Goal: Check status: Check status

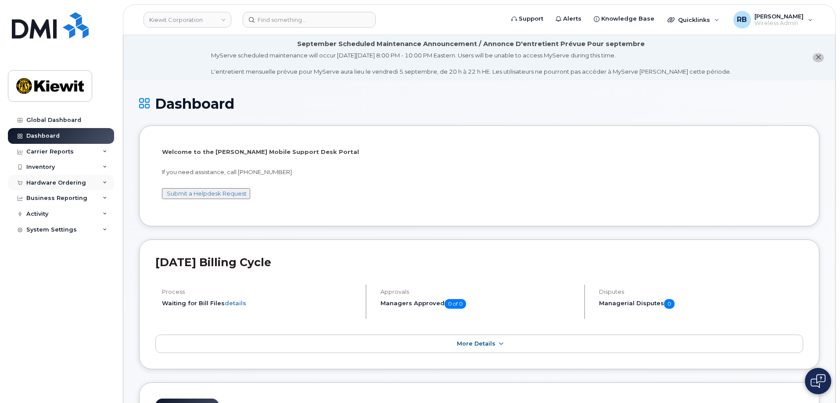
click at [107, 183] on icon at bounding box center [105, 183] width 4 height 4
click at [52, 216] on link "Orders" at bounding box center [68, 215] width 91 height 17
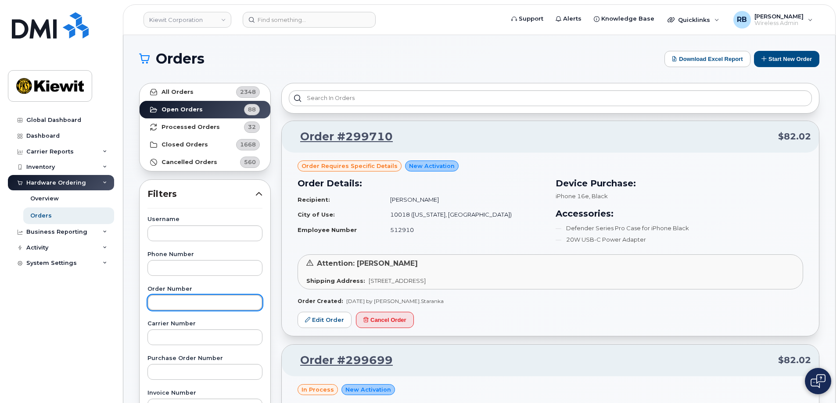
click at [184, 303] on input "text" at bounding box center [204, 303] width 115 height 16
type input "298853"
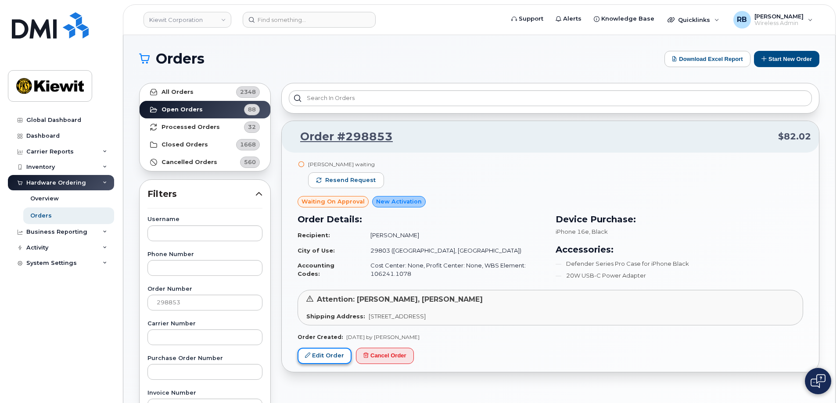
click at [324, 355] on link "Edit Order" at bounding box center [324, 356] width 54 height 16
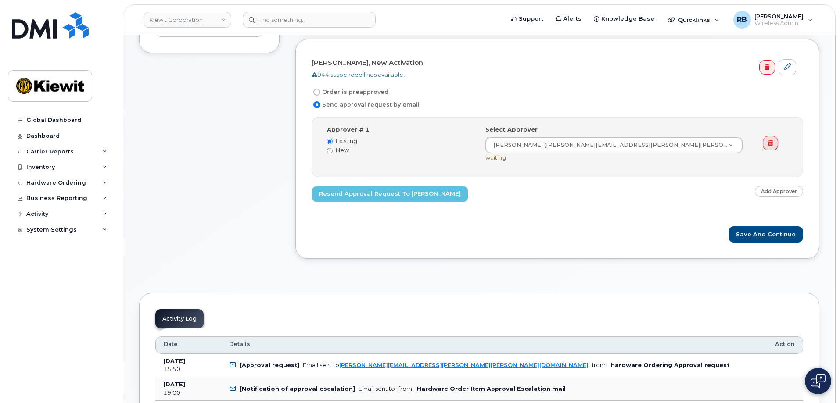
scroll to position [307, 0]
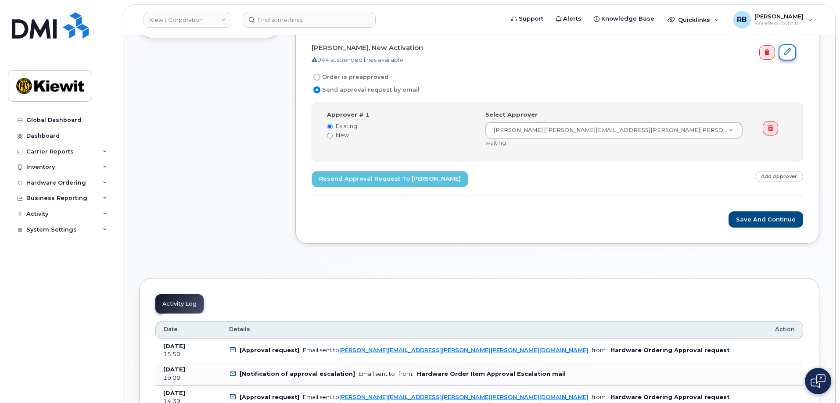
click at [792, 54] on link at bounding box center [787, 52] width 18 height 16
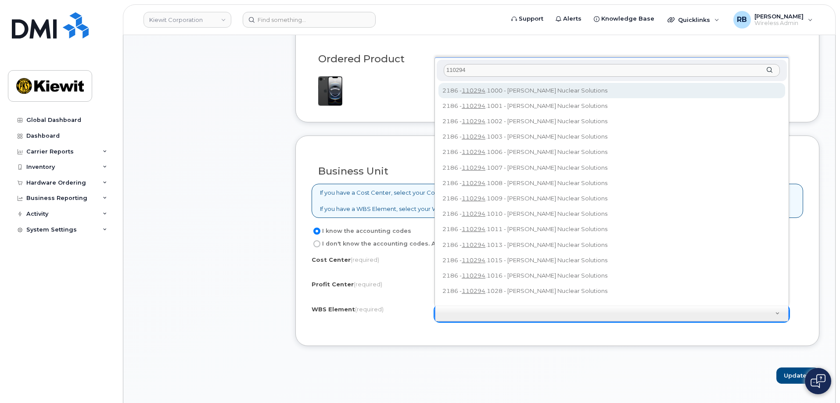
scroll to position [8, 0]
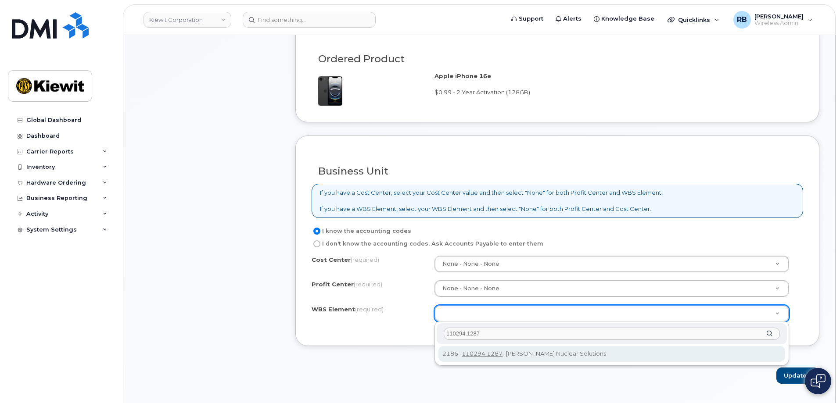
type input "110294.1287"
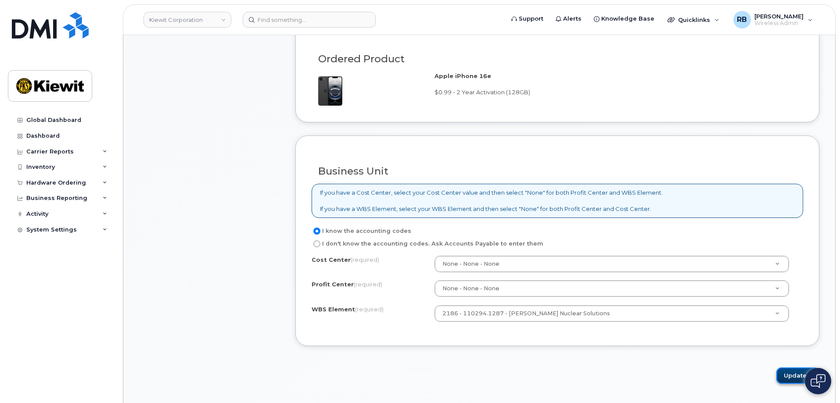
click at [789, 377] on button "Update" at bounding box center [797, 376] width 43 height 16
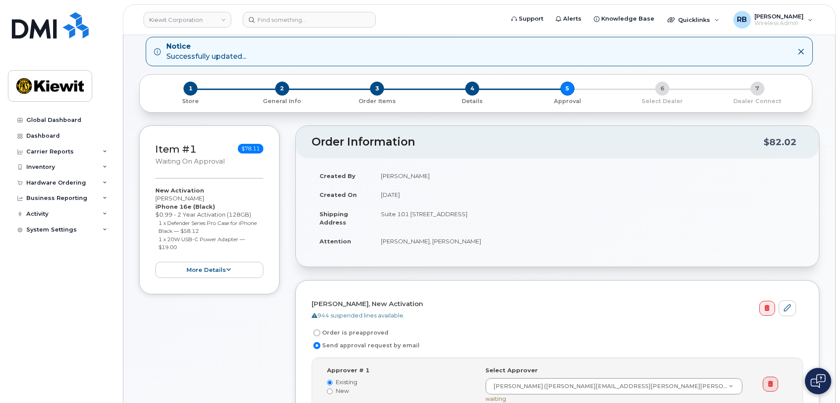
scroll to position [88, 0]
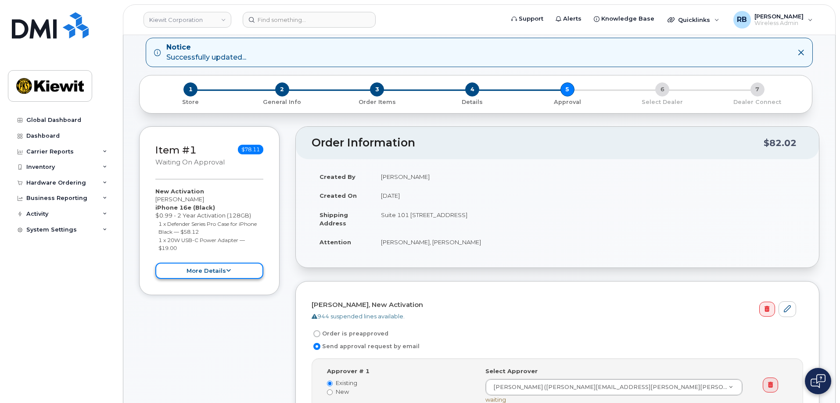
click at [215, 268] on button "more details" at bounding box center [209, 271] width 108 height 16
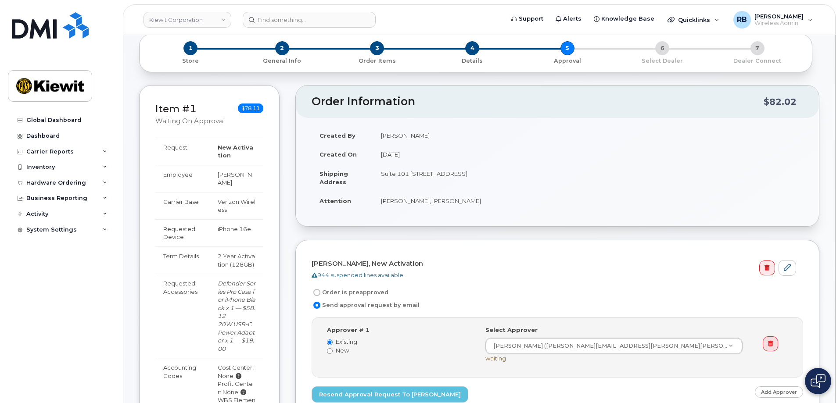
scroll to position [0, 0]
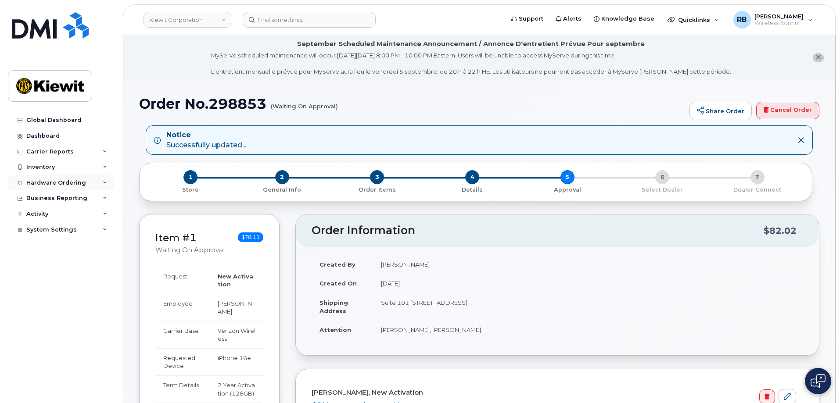
click at [75, 185] on div "Hardware Ordering" at bounding box center [56, 182] width 60 height 7
click at [45, 214] on div "Orders" at bounding box center [40, 216] width 21 height 8
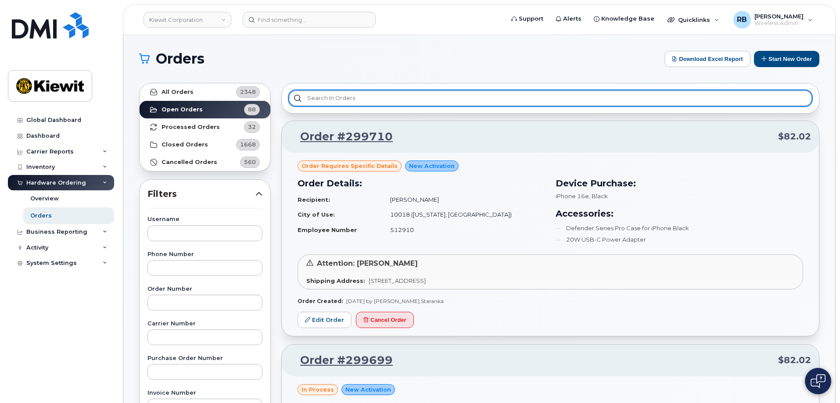
click at [372, 100] on input "text" at bounding box center [550, 98] width 523 height 16
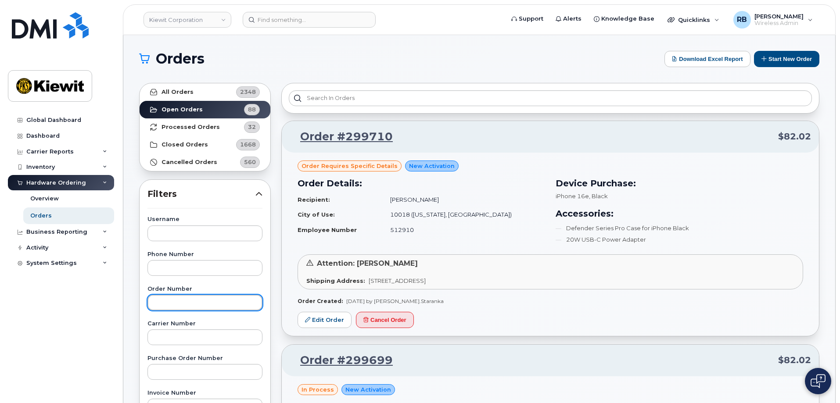
click at [181, 301] on input "text" at bounding box center [204, 303] width 115 height 16
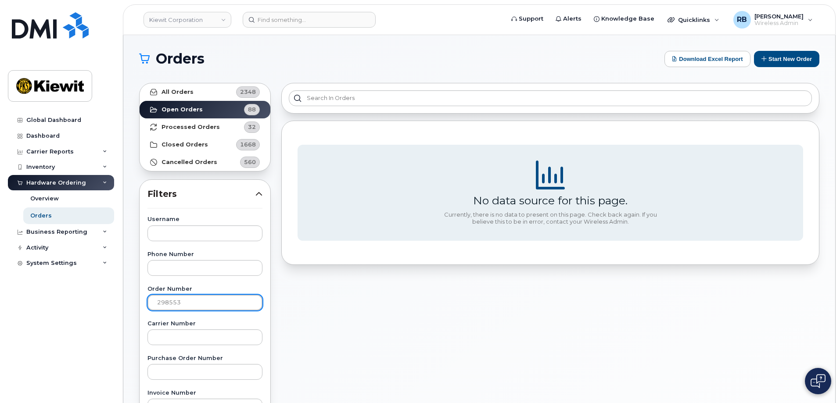
drag, startPoint x: 195, startPoint y: 299, endPoint x: 145, endPoint y: 302, distance: 49.7
type input "298853"
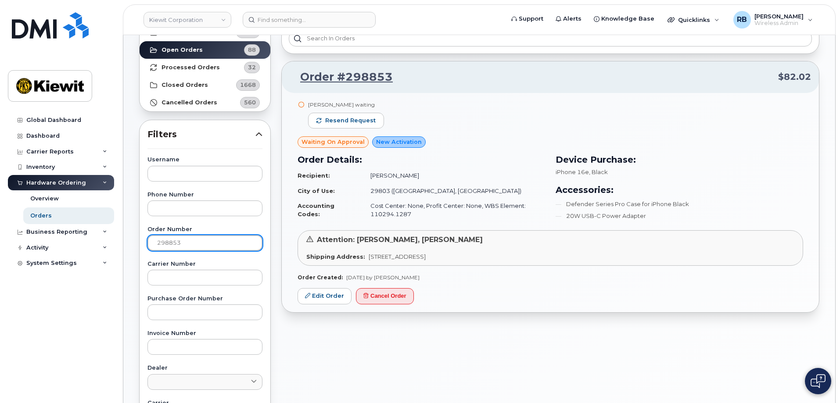
scroll to position [44, 0]
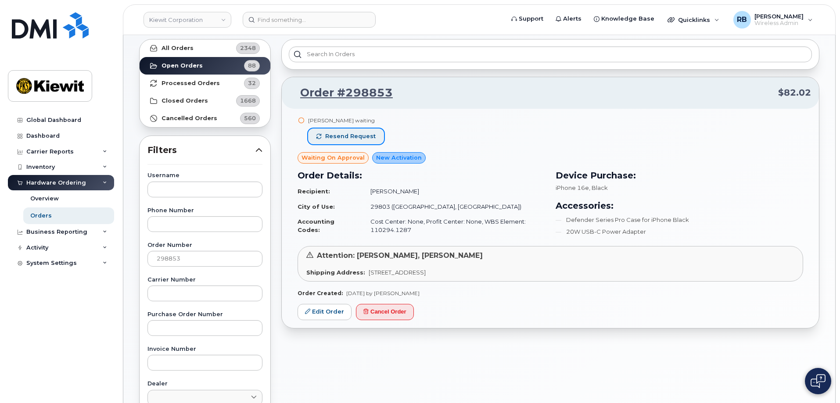
click at [348, 130] on button "Resend request" at bounding box center [346, 137] width 76 height 16
